Goal: Contribute content: Contribute content

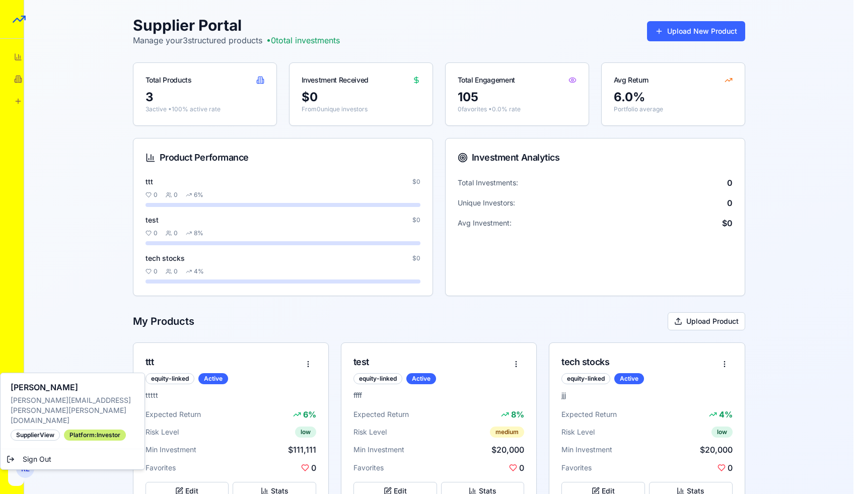
click at [23, 470] on html "StructureMarket Pro Dashboard Overview and insights Products Browse marketplace…" at bounding box center [430, 264] width 861 height 529
click at [79, 430] on div "Platform: investor" at bounding box center [95, 435] width 62 height 11
click at [49, 430] on div "supplier View" at bounding box center [35, 435] width 49 height 11
click at [38, 351] on html "StructureMarket Pro Dashboard Overview and insights Products Browse marketplace…" at bounding box center [430, 264] width 861 height 529
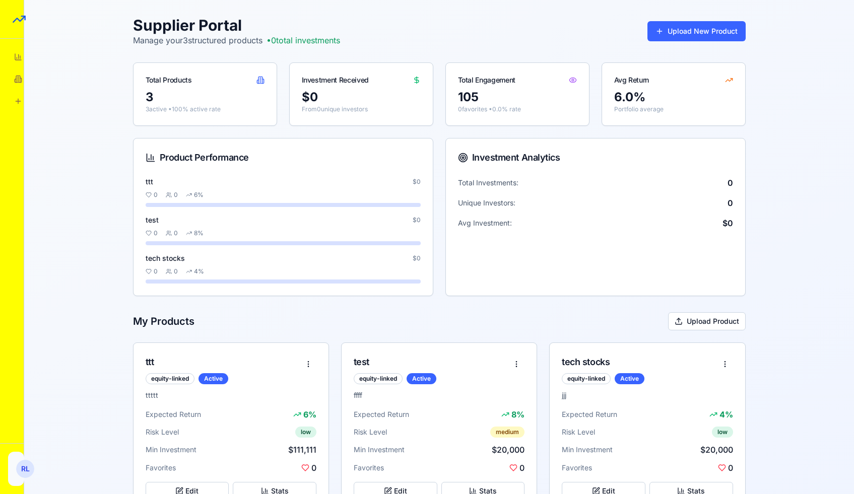
click at [18, 470] on html "StructureMarket Pro Dashboard Overview and insights Products Browse marketplace…" at bounding box center [427, 264] width 854 height 529
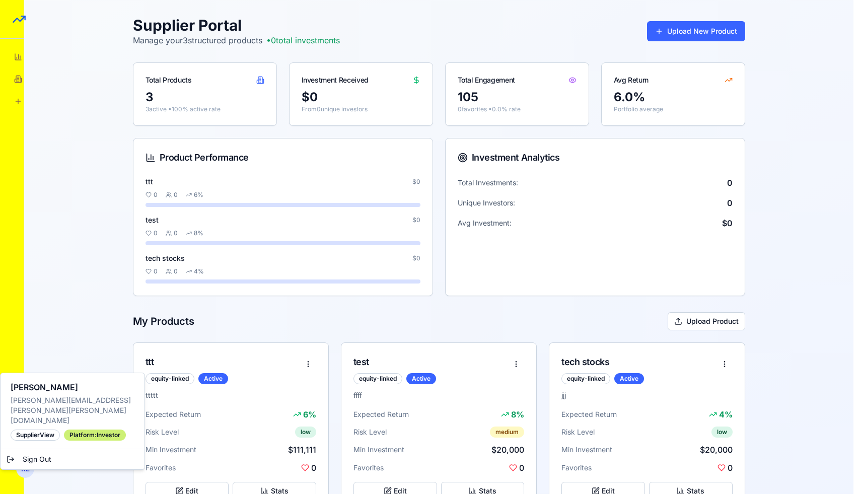
click at [42, 430] on div "supplier View" at bounding box center [35, 435] width 49 height 11
click at [73, 430] on div "Platform: investor" at bounding box center [95, 435] width 62 height 11
click at [72, 348] on html "StructureMarket Pro Dashboard Overview and insights Products Browse marketplace…" at bounding box center [430, 264] width 861 height 529
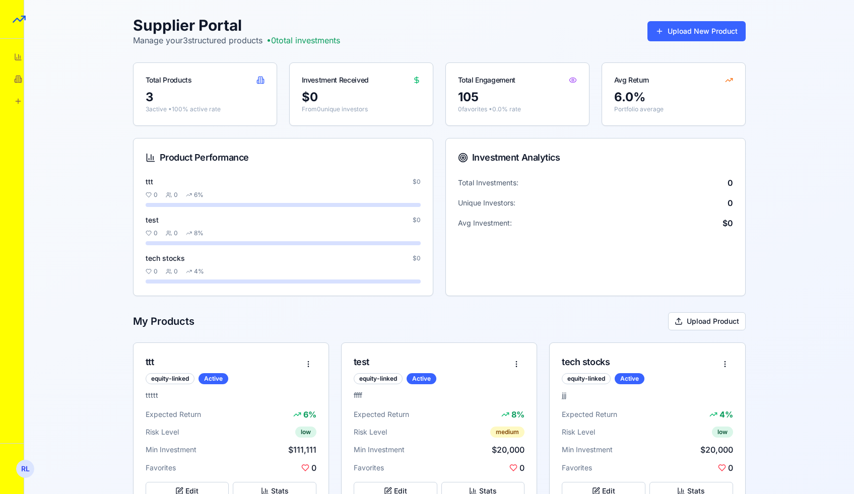
click at [75, 342] on div "Supplier Portal Manage your 3 structured products • 0 total investments Upload …" at bounding box center [438, 264] width 829 height 529
click at [16, 56] on icon at bounding box center [18, 57] width 8 height 8
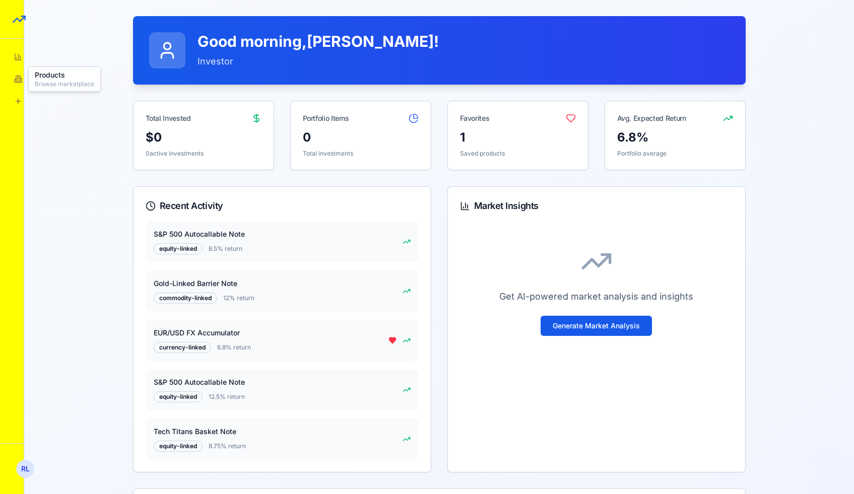
click at [16, 75] on icon at bounding box center [18, 79] width 8 height 8
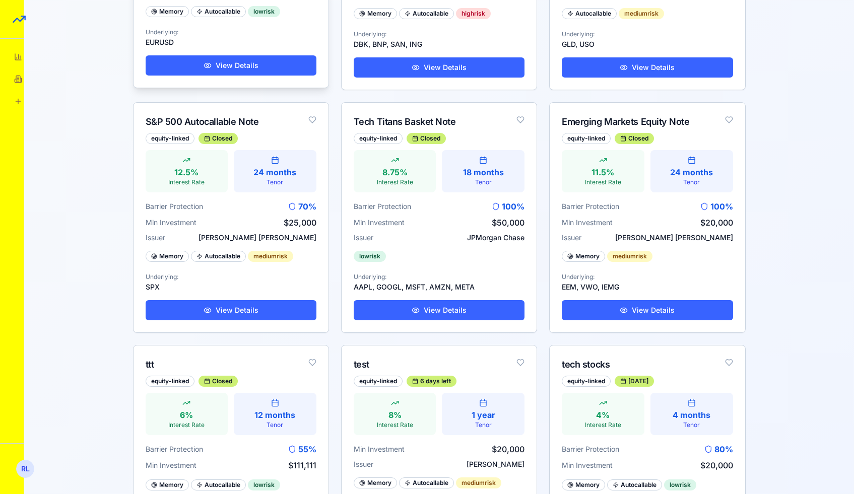
scroll to position [233, 0]
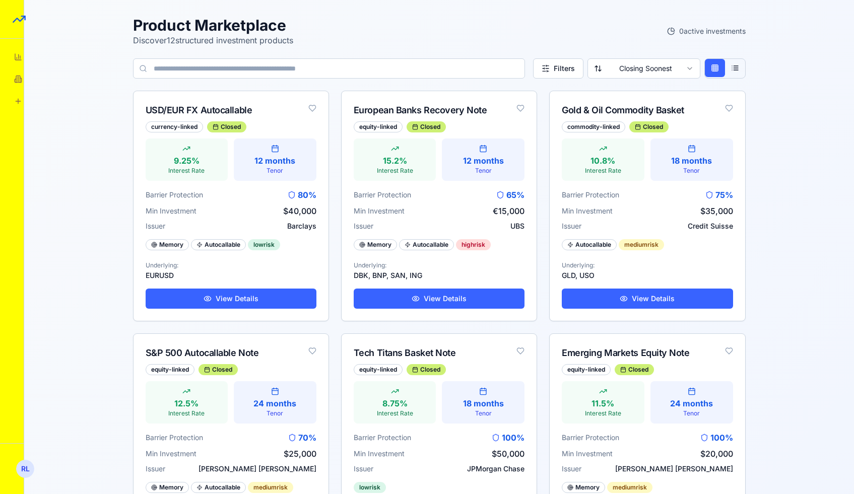
click at [19, 107] on link "Supplier Portal Manage products" at bounding box center [18, 101] width 16 height 16
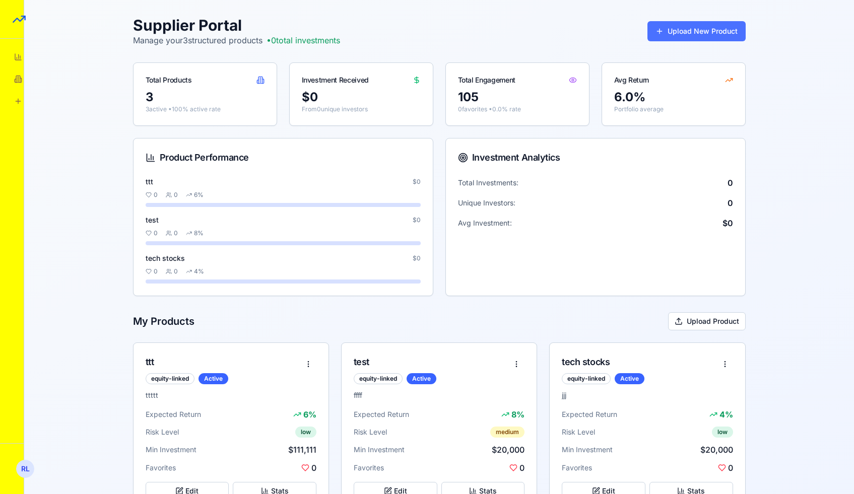
click at [683, 39] on button "Upload New Product" at bounding box center [696, 31] width 98 height 20
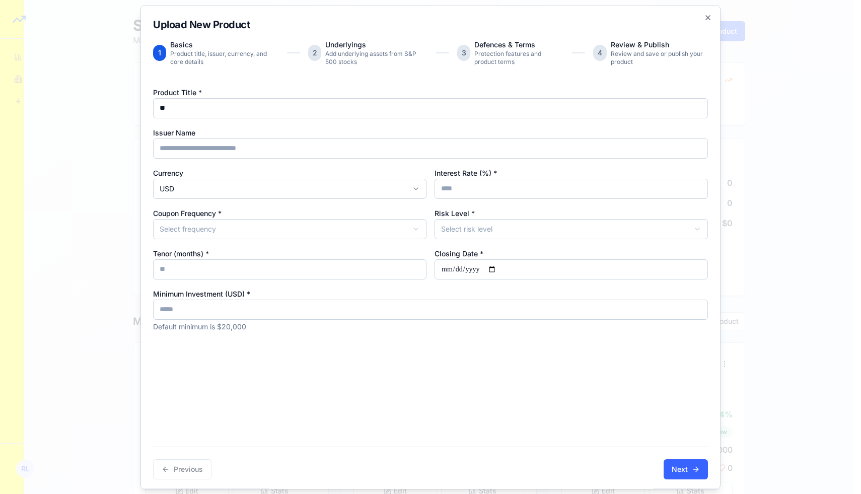
type input "**"
click at [279, 147] on input "Issuer Name" at bounding box center [430, 148] width 555 height 20
click at [453, 181] on input "Interest Rate (%) *" at bounding box center [571, 189] width 273 height 20
type input "*"
click at [363, 228] on body "StructureMarket Pro Dashboard Overview and insights Products Browse marketplace…" at bounding box center [427, 264] width 854 height 529
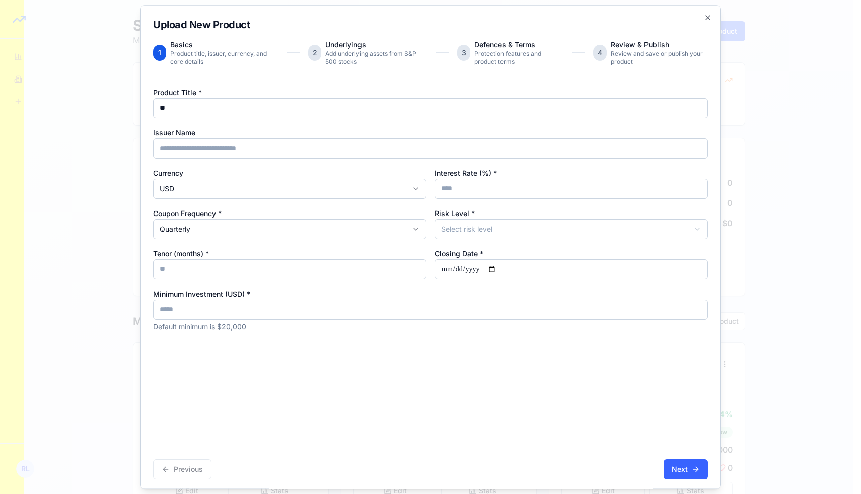
click at [449, 240] on div "Product Title * ** Issuer Name Currency USD Interest Rate (%) * * Coupon Freque…" at bounding box center [430, 209] width 555 height 246
click at [450, 236] on body "StructureMarket Pro Dashboard Overview and insights Products Browse marketplace…" at bounding box center [427, 264] width 854 height 529
click at [497, 272] on input "Closing Date *" at bounding box center [571, 269] width 273 height 20
type input "**********"
click at [357, 267] on input "Tenor (months) *" at bounding box center [289, 269] width 273 height 20
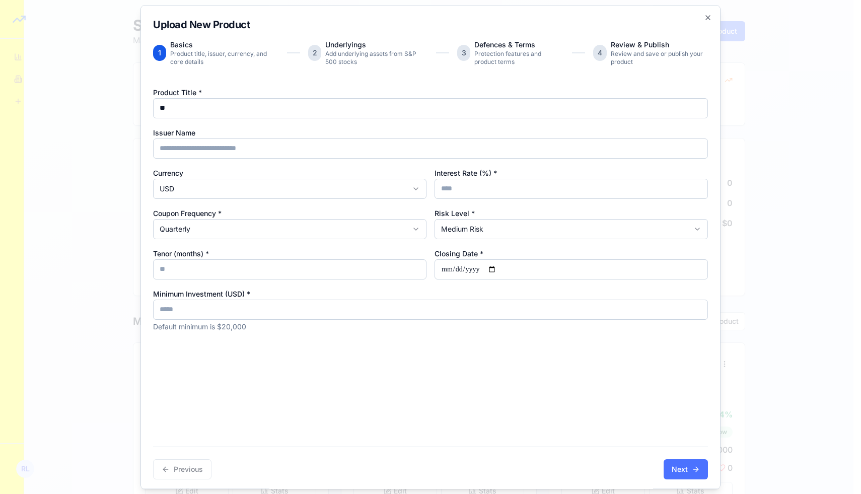
type input "*"
click at [667, 467] on button "Next" at bounding box center [686, 469] width 44 height 20
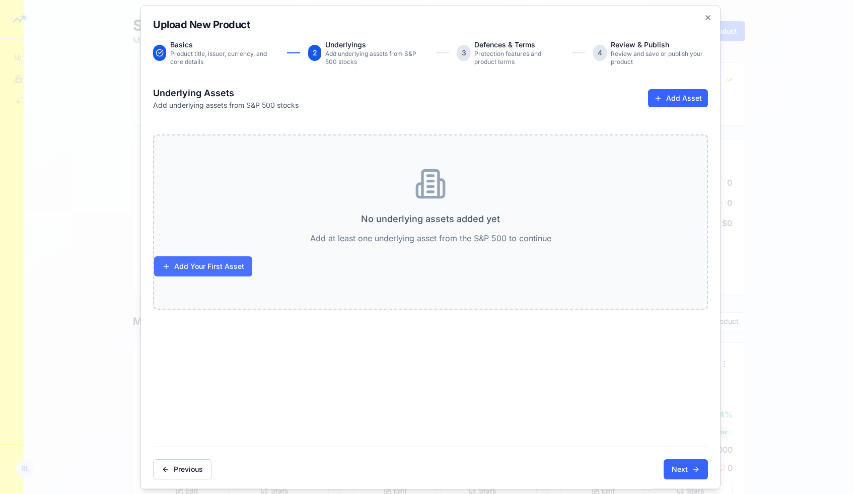
click at [205, 269] on button "Add Your First Asset" at bounding box center [203, 266] width 98 height 20
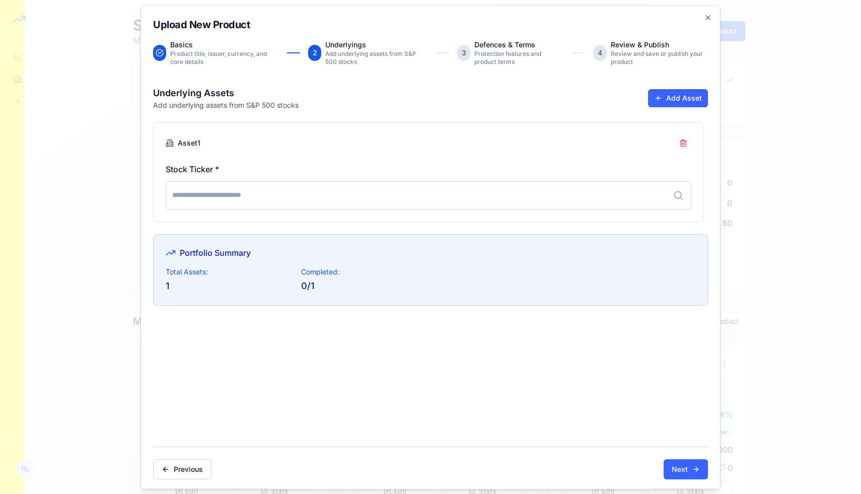
click at [265, 197] on input at bounding box center [429, 195] width 526 height 28
type input "***"
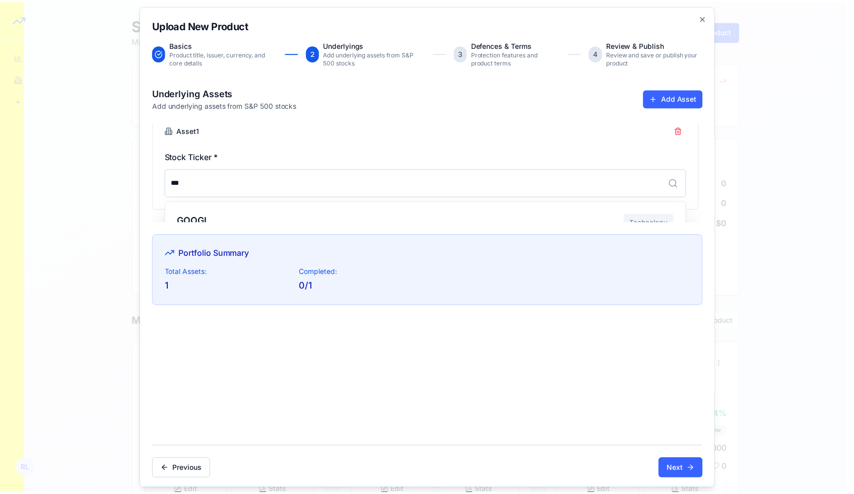
scroll to position [0, 0]
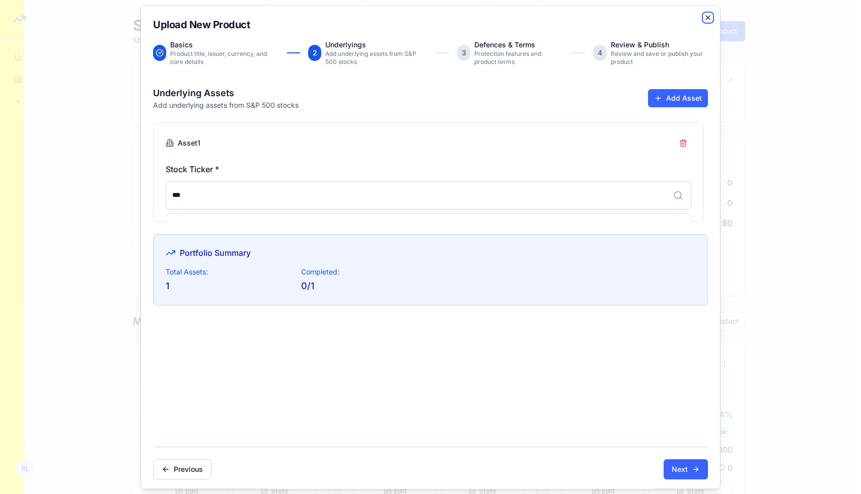
click at [704, 20] on icon "button" at bounding box center [708, 18] width 8 height 8
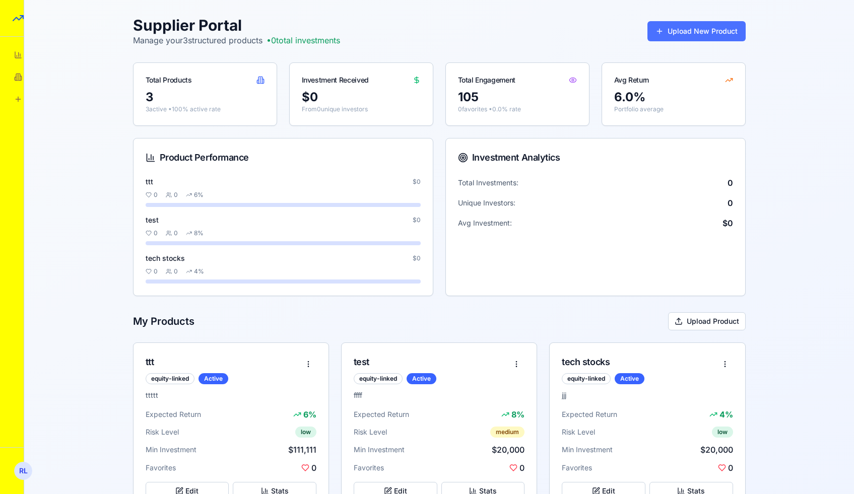
click at [671, 33] on button "Upload New Product" at bounding box center [696, 31] width 98 height 20
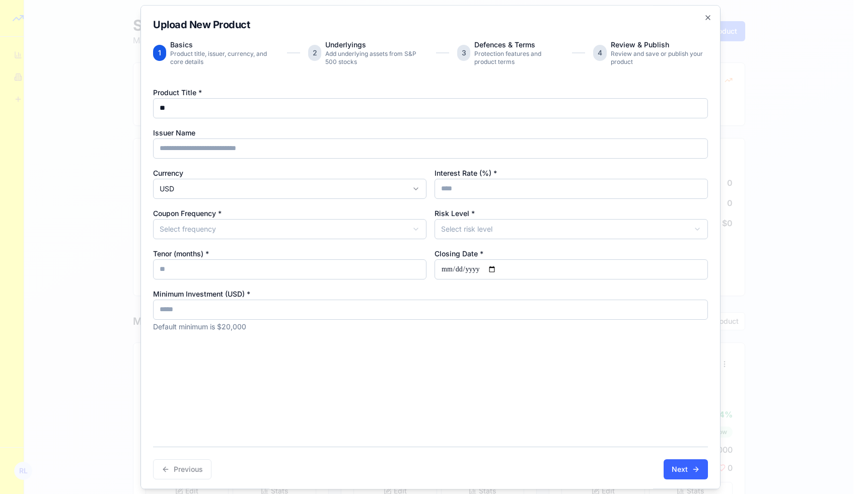
type input "**"
click at [455, 185] on input "Interest Rate (%) *" at bounding box center [571, 189] width 273 height 20
type input "**"
click at [400, 231] on body "StructureMarket Pro Dashboard Overview and insights Products Browse marketplace…" at bounding box center [427, 264] width 854 height 529
click at [448, 236] on body "StructureMarket Pro Dashboard Overview and insights Products Browse marketplace…" at bounding box center [427, 264] width 854 height 529
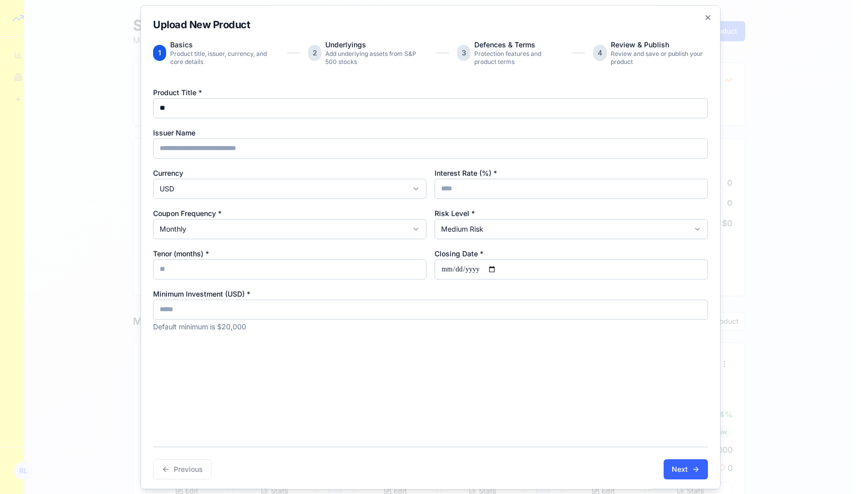
click at [364, 283] on div "Product Title * ** Issuer Name Currency USD Interest Rate (%) * ** Coupon Frequ…" at bounding box center [430, 209] width 555 height 246
click at [365, 280] on div "Product Title * ** Issuer Name Currency USD Interest Rate (%) * ** Coupon Frequ…" at bounding box center [430, 209] width 555 height 246
click at [366, 274] on input "Tenor (months) *" at bounding box center [289, 269] width 273 height 20
type input "*"
click at [460, 272] on input "Closing Date *" at bounding box center [571, 269] width 273 height 20
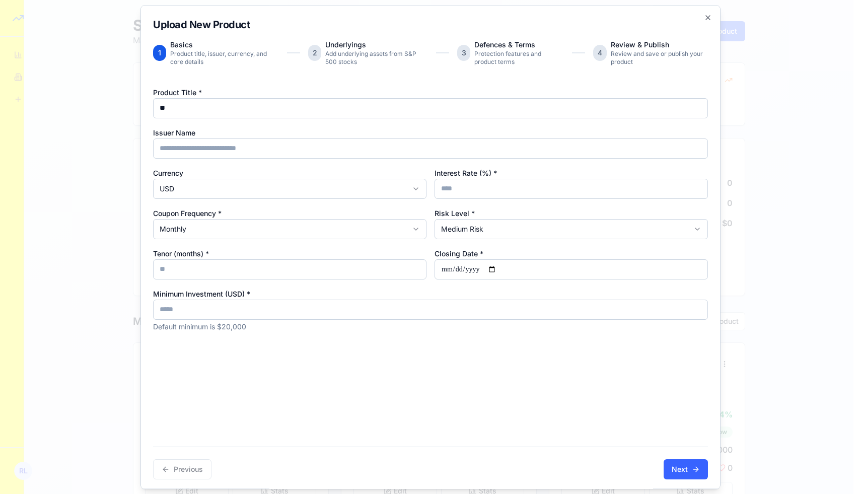
click at [497, 270] on input "Closing Date *" at bounding box center [571, 269] width 273 height 20
type input "**********"
click at [675, 473] on button "Next" at bounding box center [686, 469] width 44 height 20
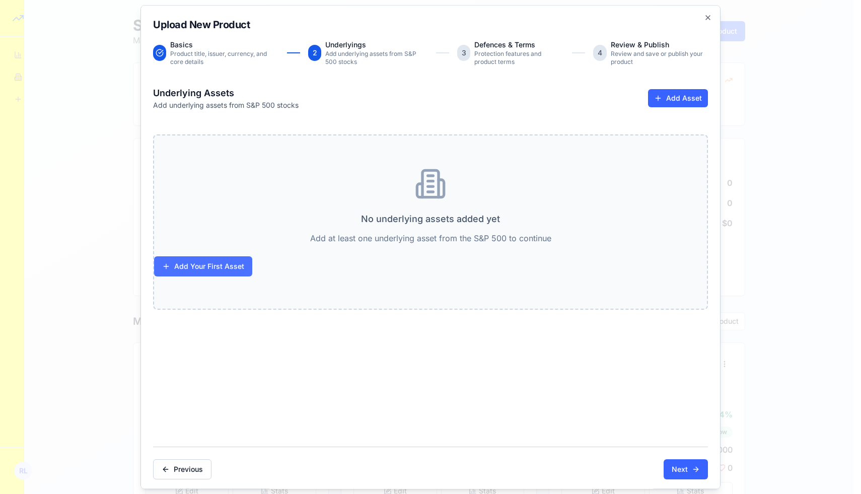
click at [226, 269] on button "Add Your First Asset" at bounding box center [203, 266] width 98 height 20
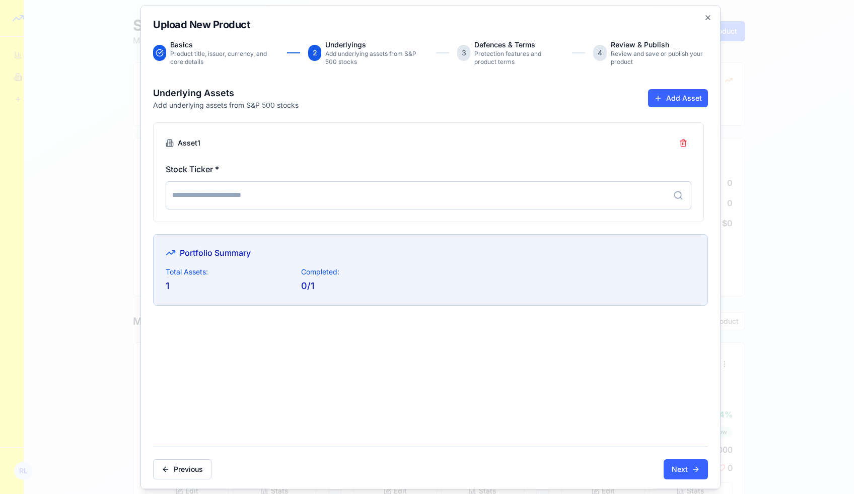
click at [257, 191] on input at bounding box center [429, 195] width 526 height 28
type input "**"
click at [706, 17] on icon "button" at bounding box center [708, 18] width 4 height 4
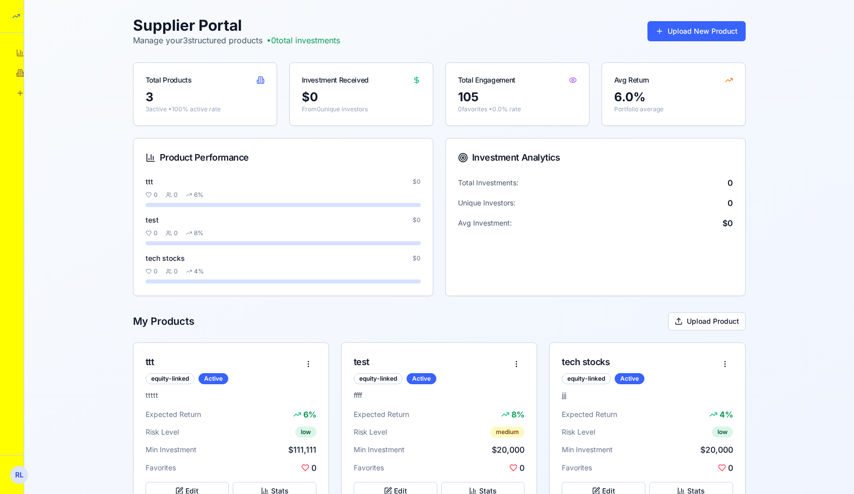
click at [18, 19] on icon at bounding box center [16, 16] width 8 height 8
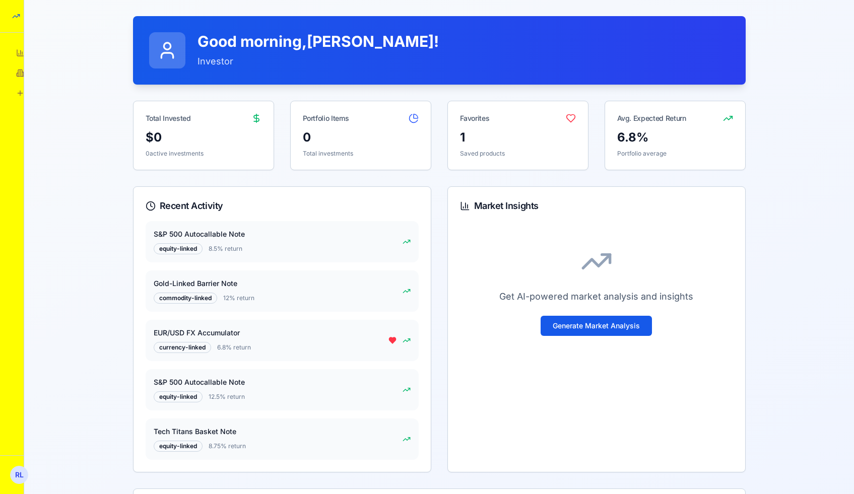
click at [18, 52] on icon at bounding box center [20, 53] width 8 height 8
click at [20, 468] on html "StructureMarket Pro Dashboard Overview and insights Products Browse marketplace…" at bounding box center [427, 286] width 854 height 572
